Goal: Task Accomplishment & Management: Complete application form

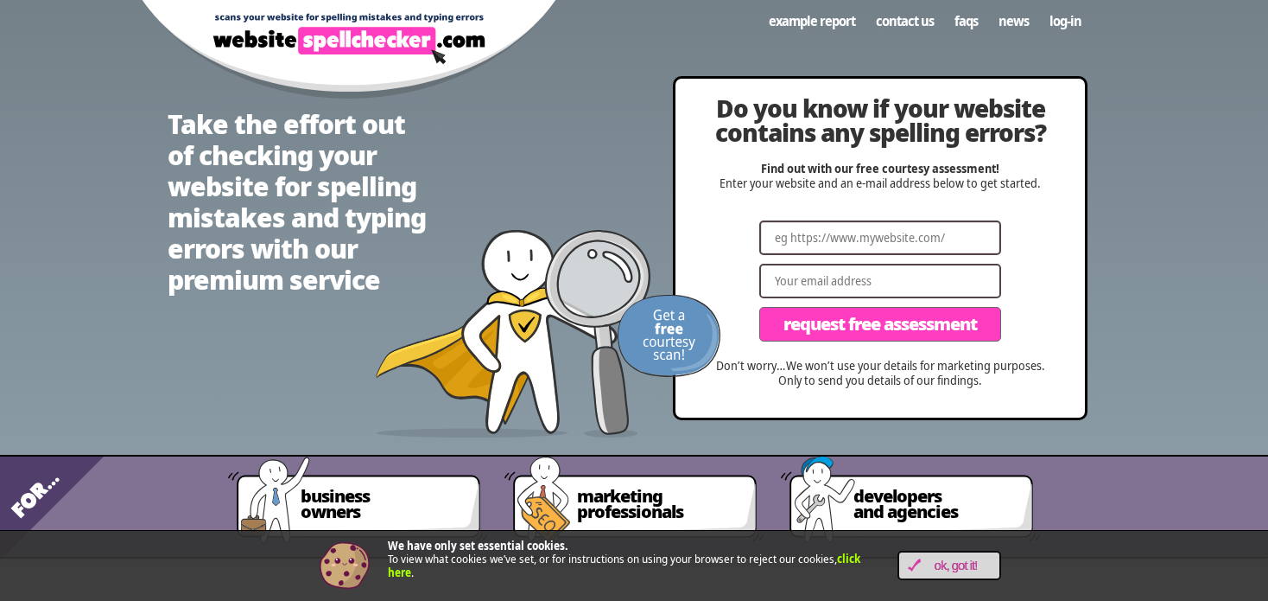
click at [870, 236] on input "Website" at bounding box center [880, 237] width 242 height 35
click at [814, 240] on input "Website" at bounding box center [880, 237] width 242 height 35
type input "[DOMAIN_NAME]"
click at [970, 286] on input "Email" at bounding box center [880, 281] width 242 height 35
click at [794, 408] on div "Do you know if your website contains any spelling errors? Find out with our fre…" at bounding box center [881, 248] width 410 height 339
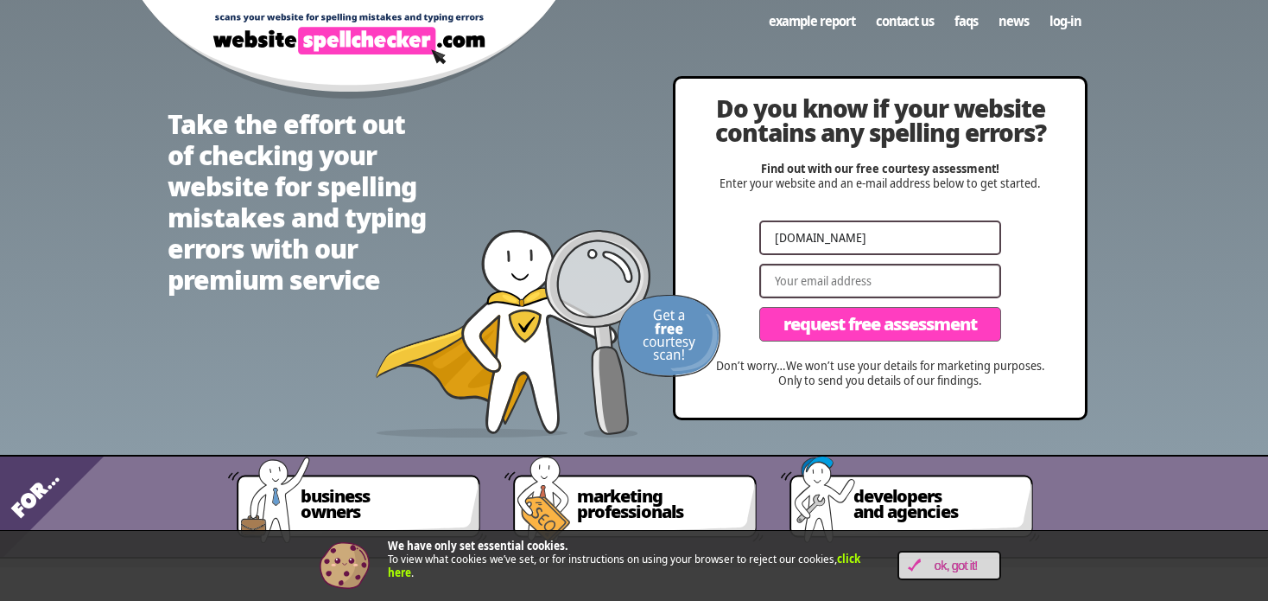
click at [906, 283] on input "Email" at bounding box center [880, 281] width 242 height 35
type input "[EMAIL_ADDRESS][DOMAIN_NAME]"
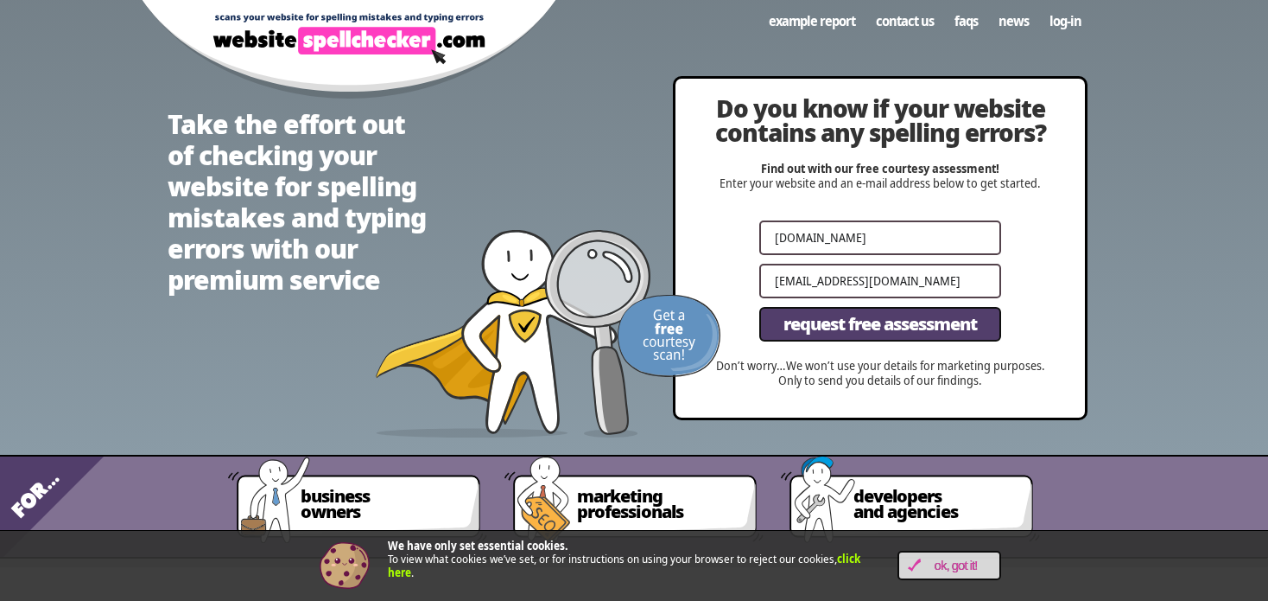
click at [930, 317] on span "Request Free Assessment" at bounding box center [881, 323] width 194 height 17
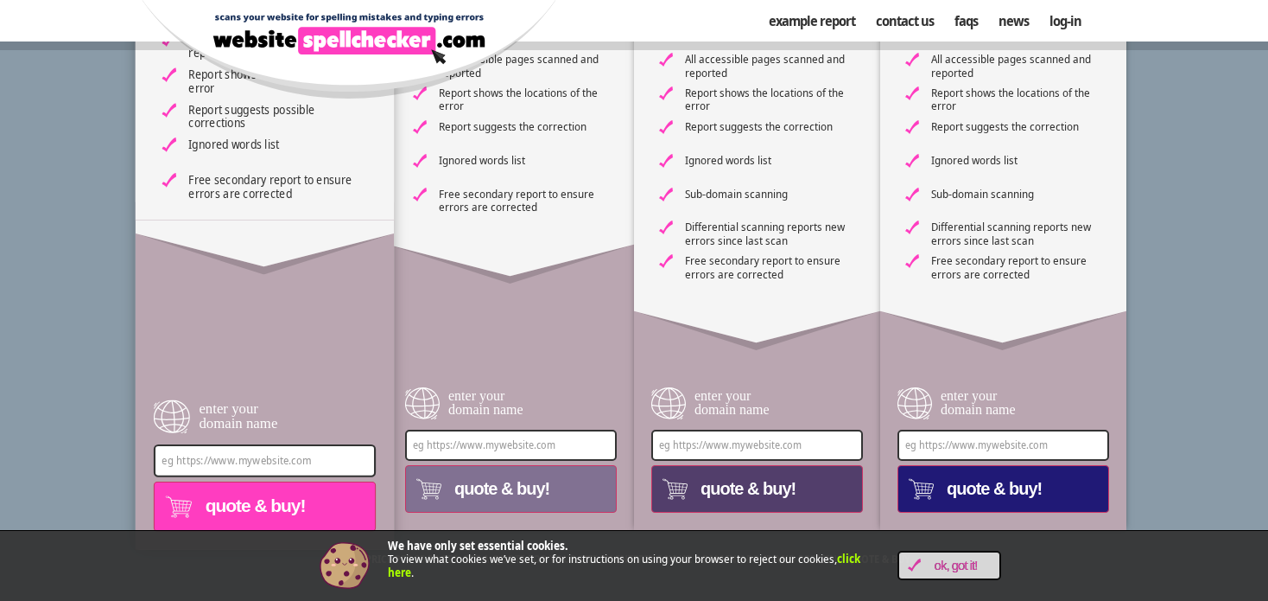
scroll to position [691, 0]
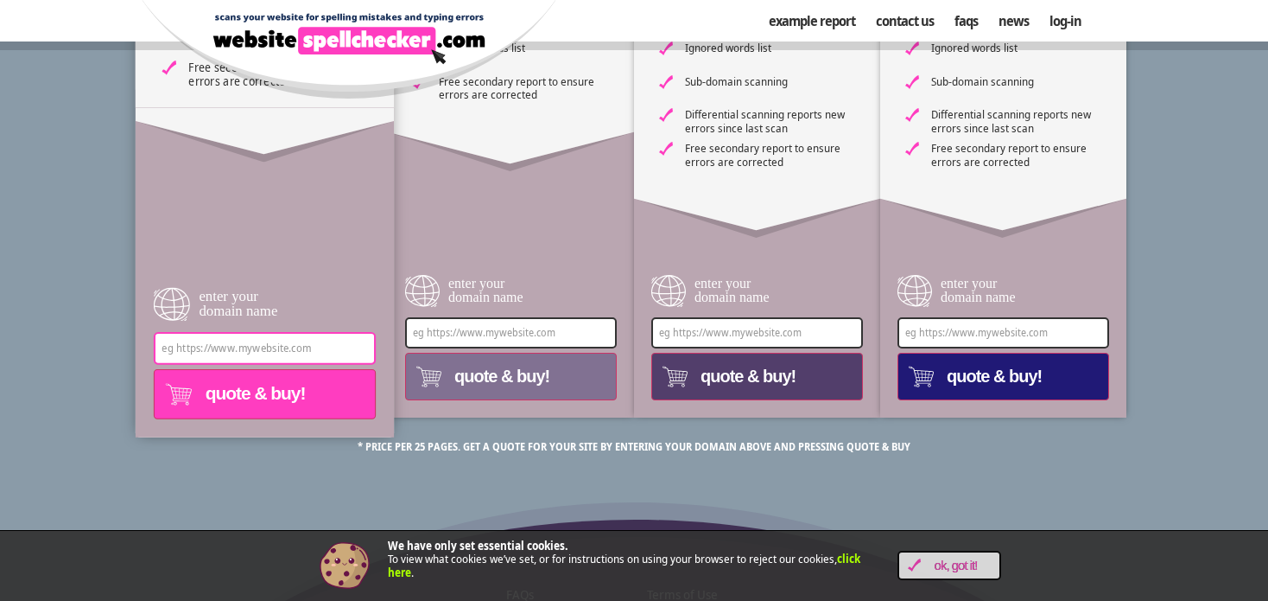
click at [300, 345] on input "enter your domain name" at bounding box center [265, 348] width 222 height 33
click at [231, 348] on input "enter your domain name" at bounding box center [265, 348] width 222 height 33
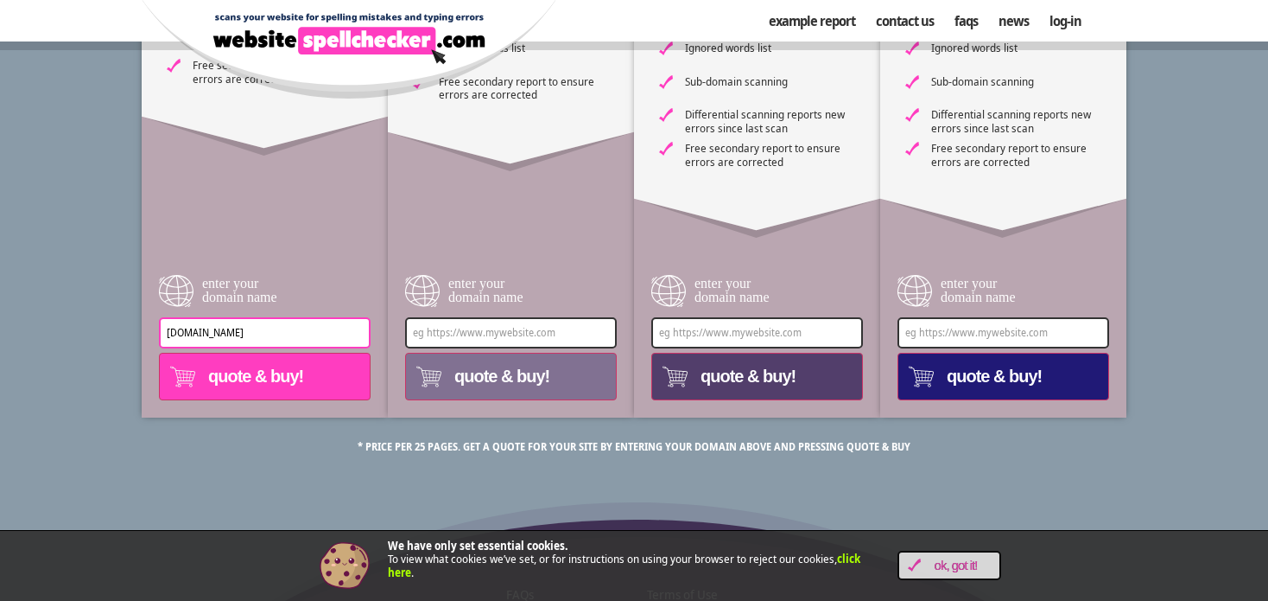
type input "[DOMAIN_NAME]"
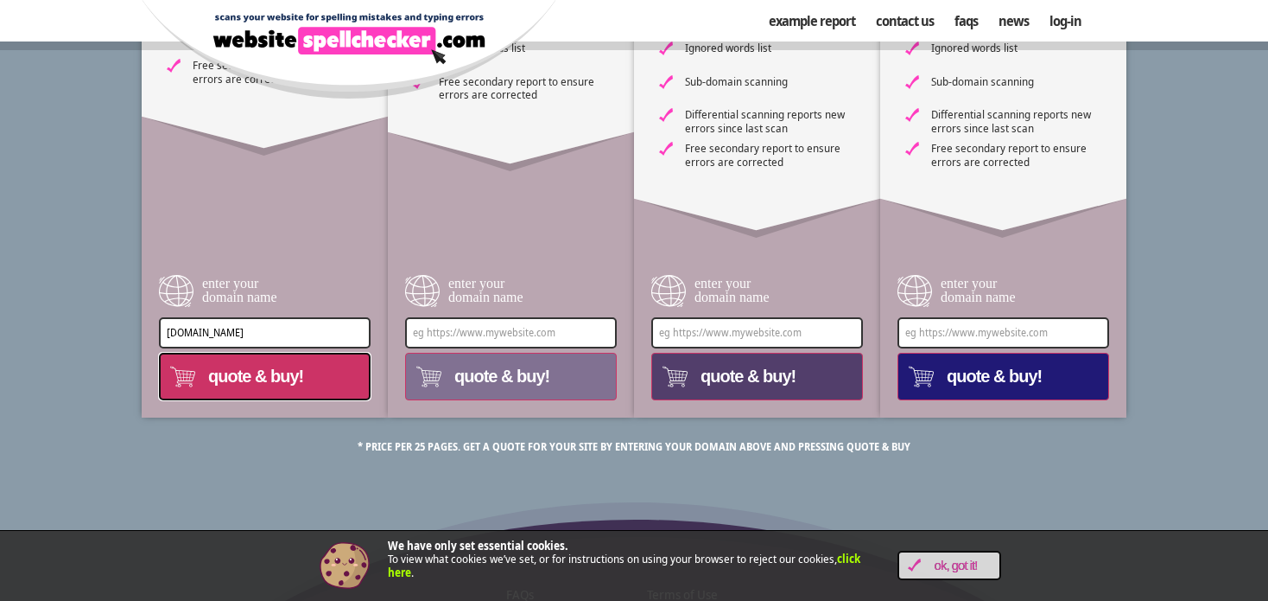
click at [312, 394] on button "quote & buy!" at bounding box center [265, 377] width 212 height 48
